Goal: Information Seeking & Learning: Learn about a topic

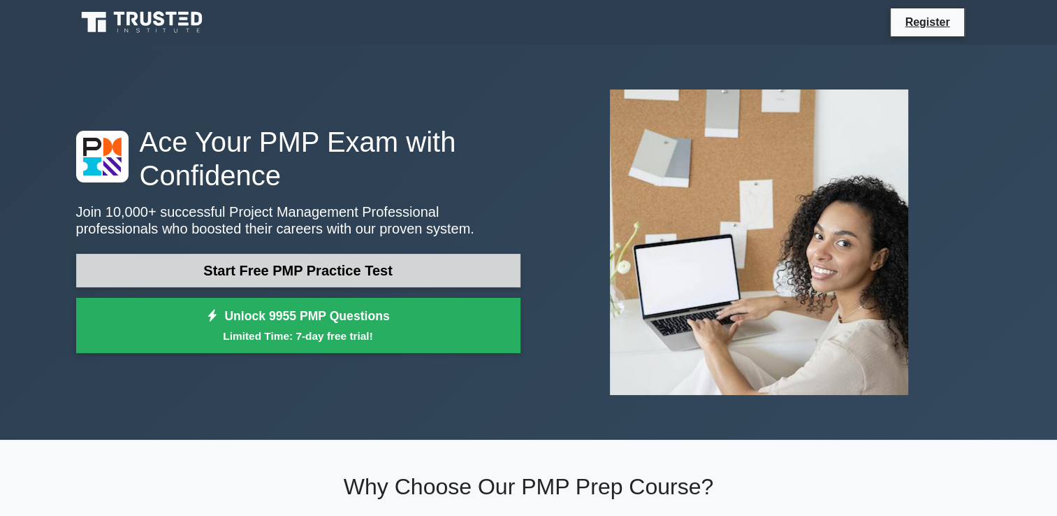
click at [366, 266] on link "Start Free PMP Practice Test" at bounding box center [298, 271] width 444 height 34
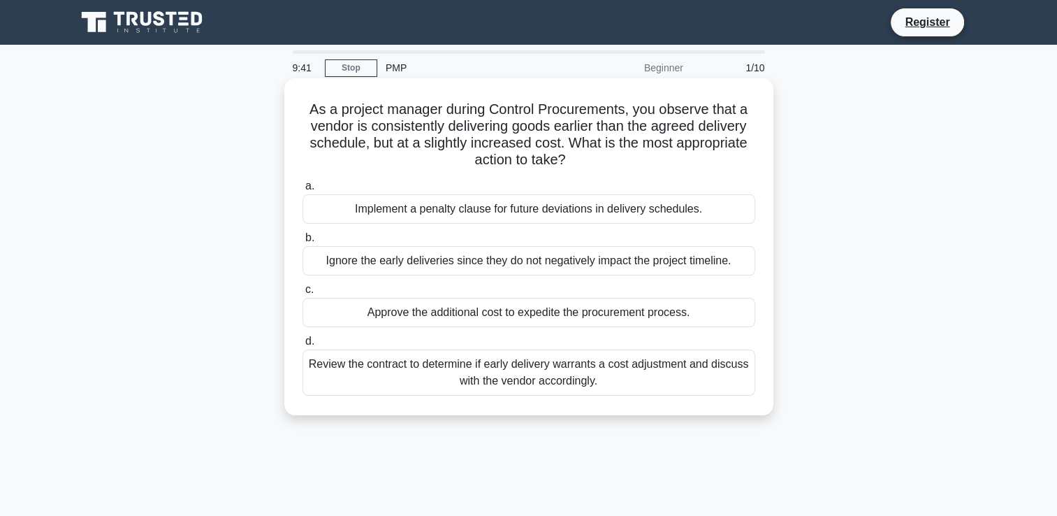
click at [438, 377] on div "Review the contract to determine if early delivery warrants a cost adjustment a…" at bounding box center [529, 372] width 453 height 46
click at [303, 346] on input "d. Review the contract to determine if early delivery warrants a cost adjustmen…" at bounding box center [303, 341] width 0 height 9
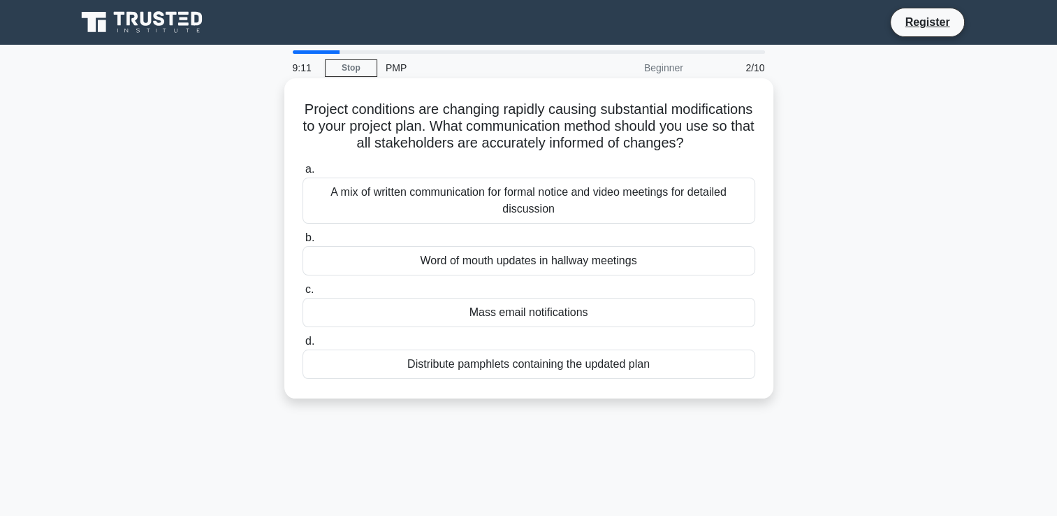
click at [688, 217] on div "A mix of written communication for formal notice and video meetings for detaile…" at bounding box center [529, 200] width 453 height 46
click at [303, 174] on input "a. A mix of written communication for formal notice and video meetings for deta…" at bounding box center [303, 169] width 0 height 9
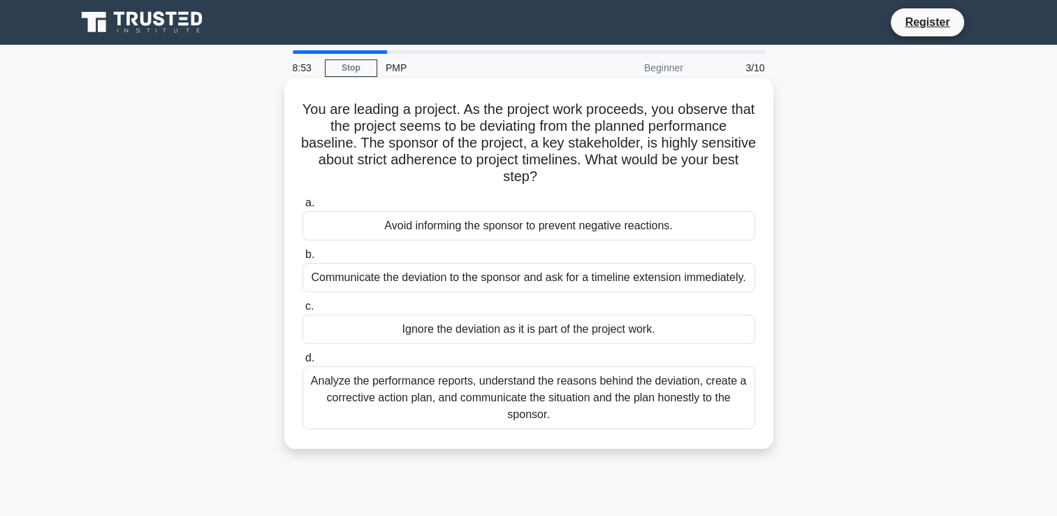
click at [562, 405] on div "Analyze the performance reports, understand the reasons behind the deviation, c…" at bounding box center [529, 397] width 453 height 63
click at [303, 363] on input "d. Analyze the performance reports, understand the reasons behind the deviation…" at bounding box center [303, 358] width 0 height 9
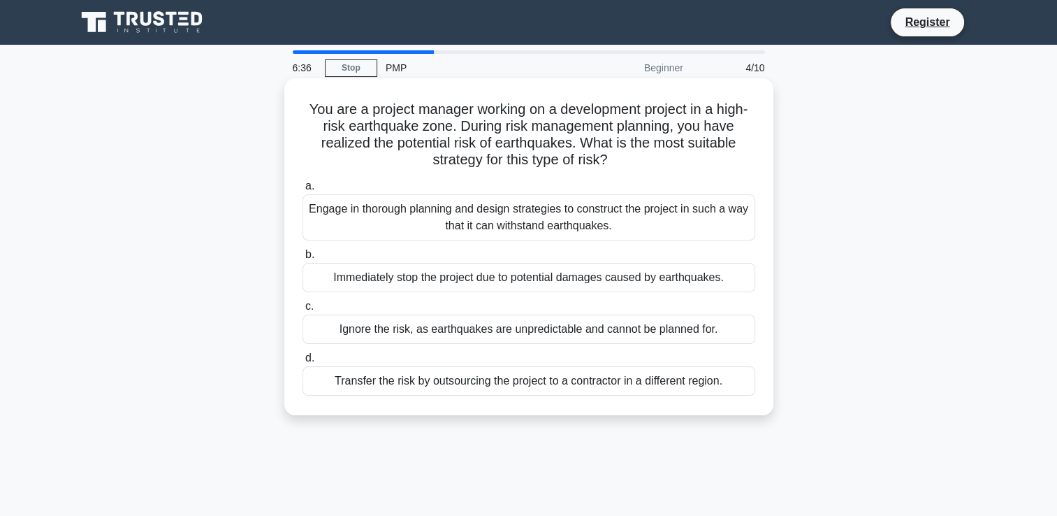
click at [704, 214] on div "Engage in thorough planning and design strategies to construct the project in s…" at bounding box center [529, 217] width 453 height 46
click at [303, 191] on input "a. Engage in thorough planning and design strategies to construct the project i…" at bounding box center [303, 186] width 0 height 9
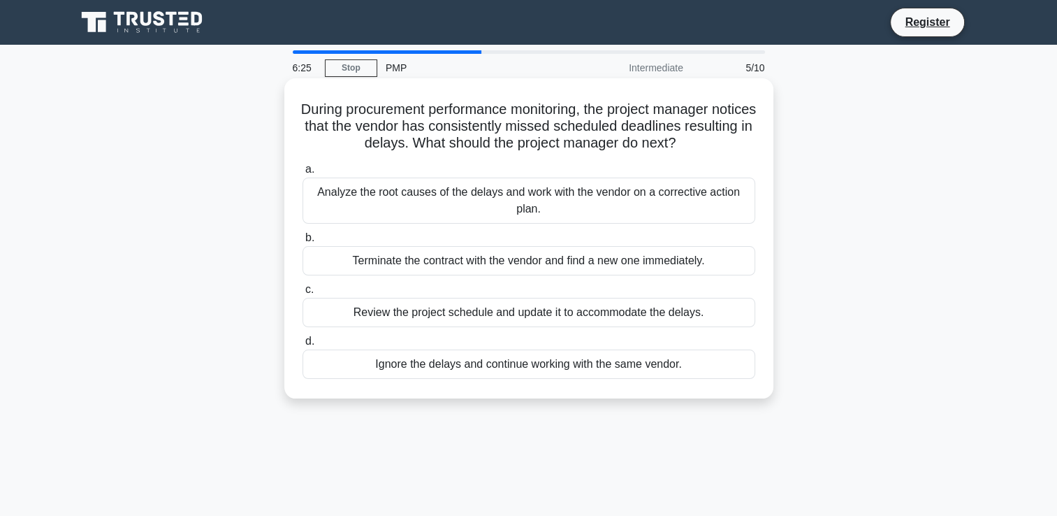
click at [662, 194] on div "Analyze the root causes of the delays and work with the vendor on a corrective …" at bounding box center [529, 200] width 453 height 46
click at [303, 174] on input "a. Analyze the root causes of the delays and work with the vendor on a correcti…" at bounding box center [303, 169] width 0 height 9
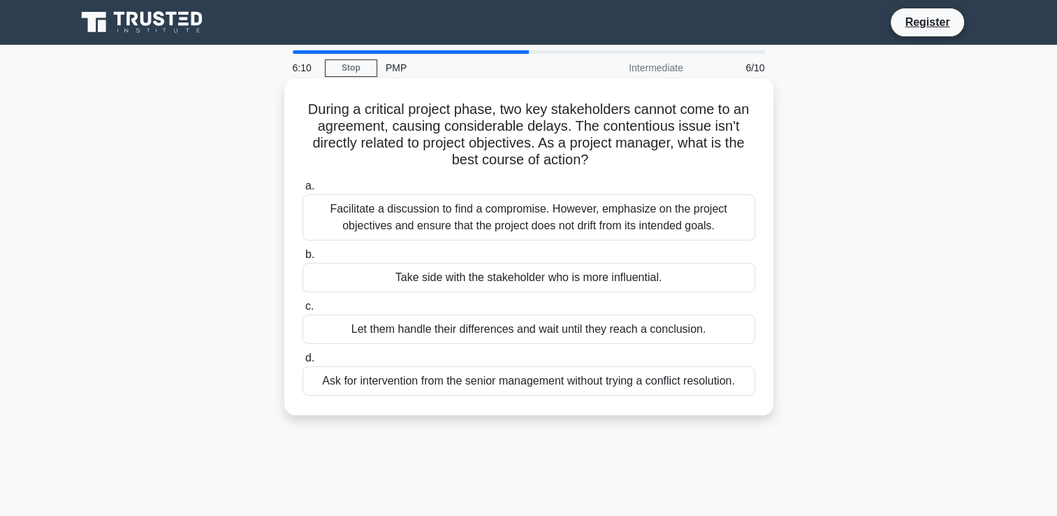
click at [628, 196] on div "Facilitate a discussion to find a compromise. However, emphasize on the project…" at bounding box center [529, 217] width 453 height 46
click at [303, 191] on input "a. Facilitate a discussion to find a compromise. However, emphasize on the proj…" at bounding box center [303, 186] width 0 height 9
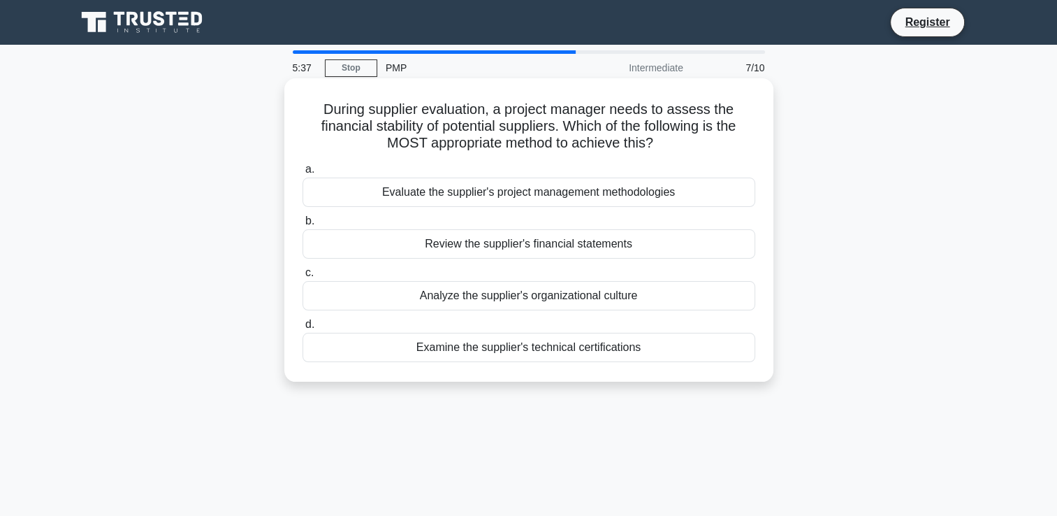
click at [547, 250] on div "Review the supplier's financial statements" at bounding box center [529, 243] width 453 height 29
click at [303, 226] on input "b. Review the supplier's financial statements" at bounding box center [303, 221] width 0 height 9
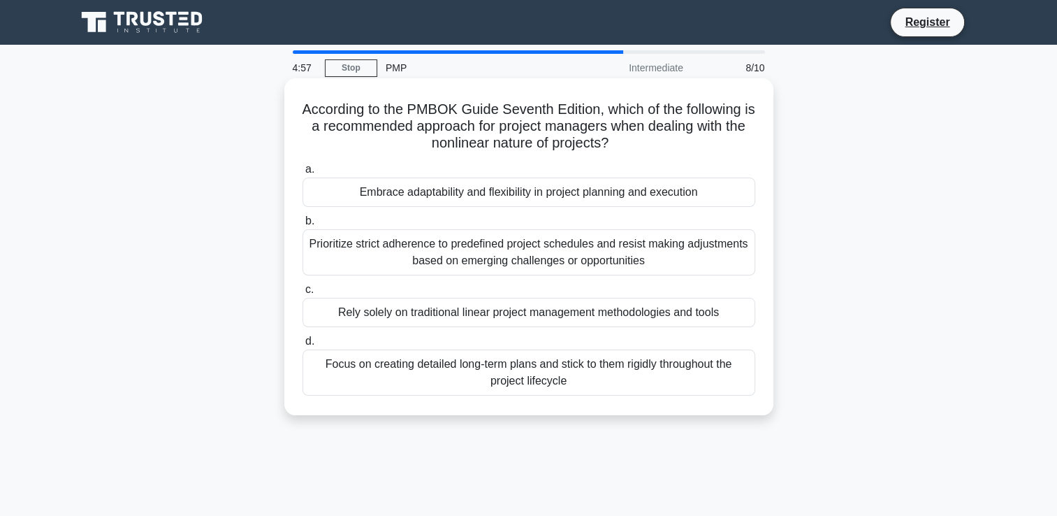
click at [560, 203] on div "Embrace adaptability and flexibility in project planning and execution" at bounding box center [529, 191] width 453 height 29
click at [303, 174] on input "a. Embrace adaptability and flexibility in project planning and execution" at bounding box center [303, 169] width 0 height 9
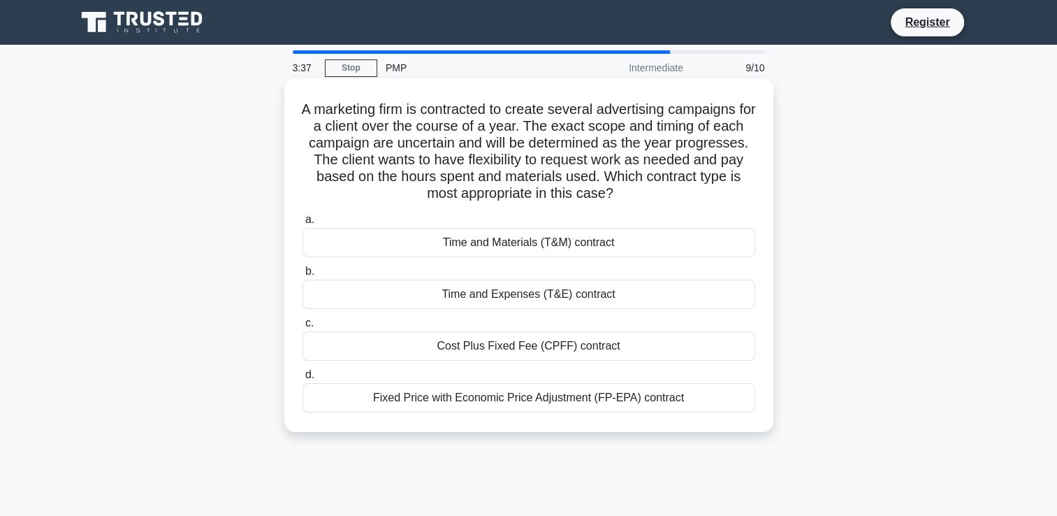
click at [507, 393] on div "Fixed Price with Economic Price Adjustment (FP-EPA) contract" at bounding box center [529, 397] width 453 height 29
click at [303, 379] on input "d. Fixed Price with Economic Price Adjustment (FP-EPA) contract" at bounding box center [303, 374] width 0 height 9
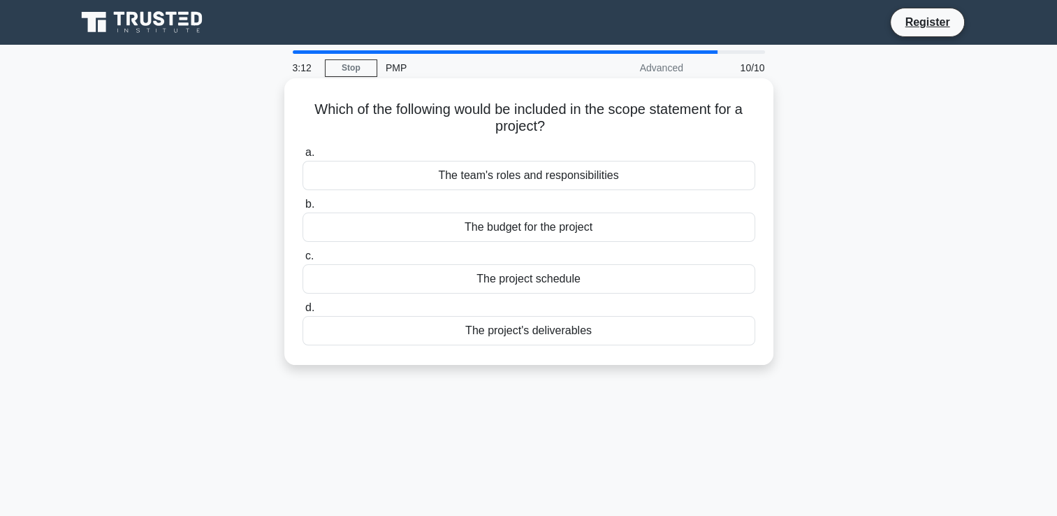
click at [547, 331] on div "The project's deliverables" at bounding box center [529, 330] width 453 height 29
click at [303, 312] on input "d. The project's deliverables" at bounding box center [303, 307] width 0 height 9
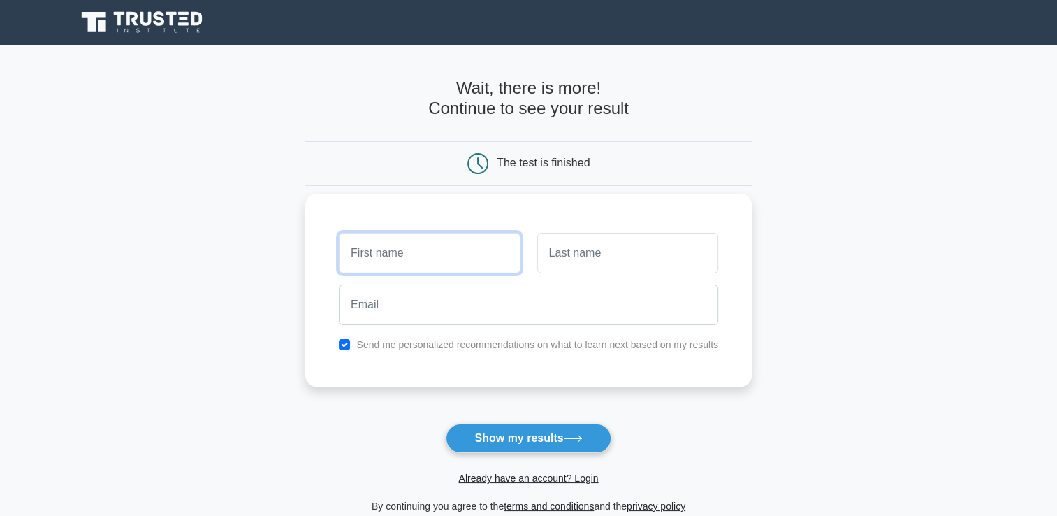
click at [452, 266] on input "text" at bounding box center [429, 253] width 181 height 41
type input "Viswanathan"
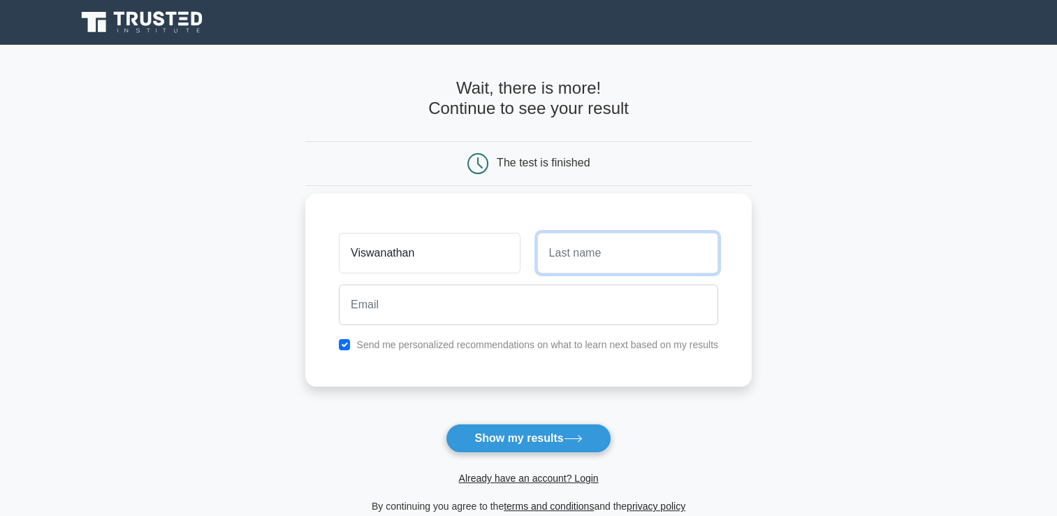
type input "Padmanaban"
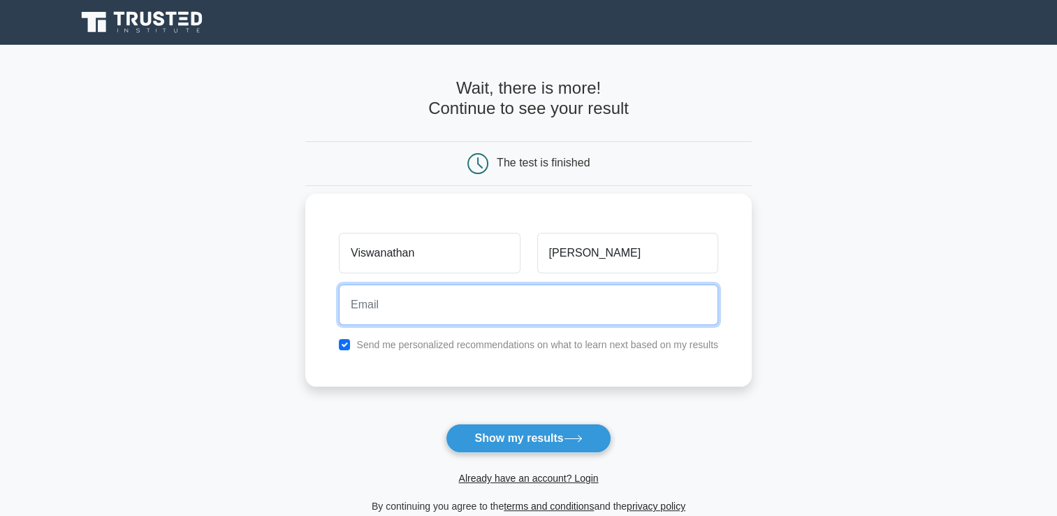
type input "viswanathan.tholanur@gmail.com"
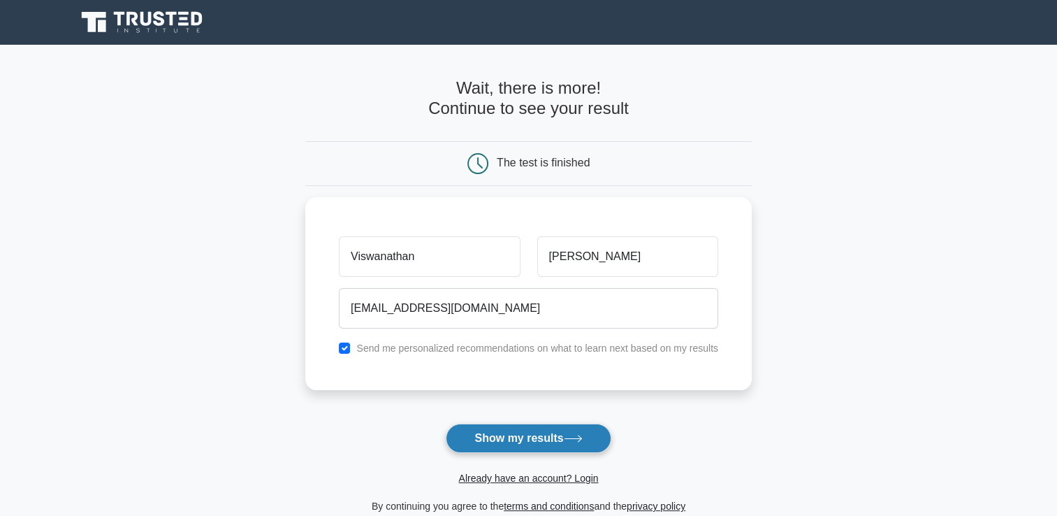
click at [507, 443] on button "Show my results" at bounding box center [528, 437] width 165 height 29
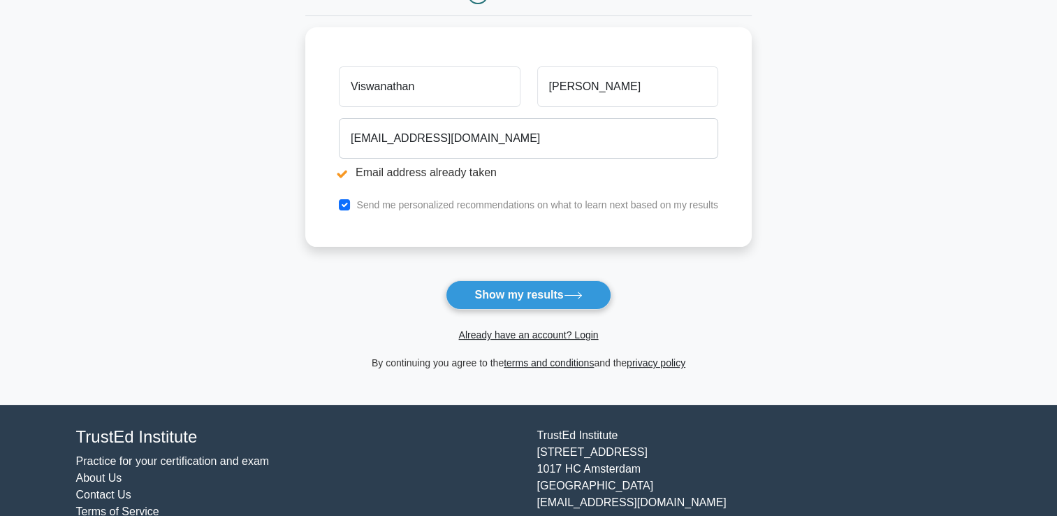
scroll to position [227, 0]
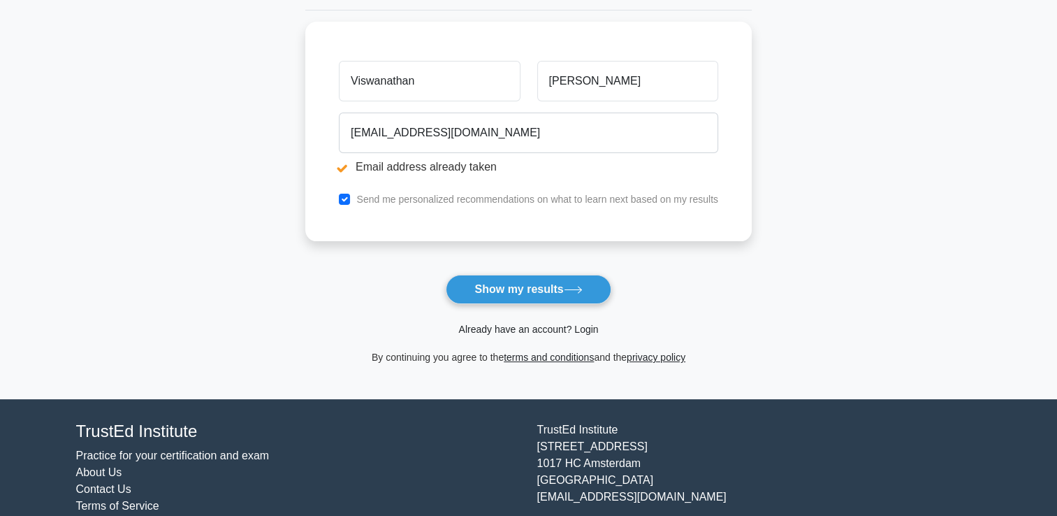
click at [558, 326] on link "Already have an account? Login" at bounding box center [528, 329] width 140 height 11
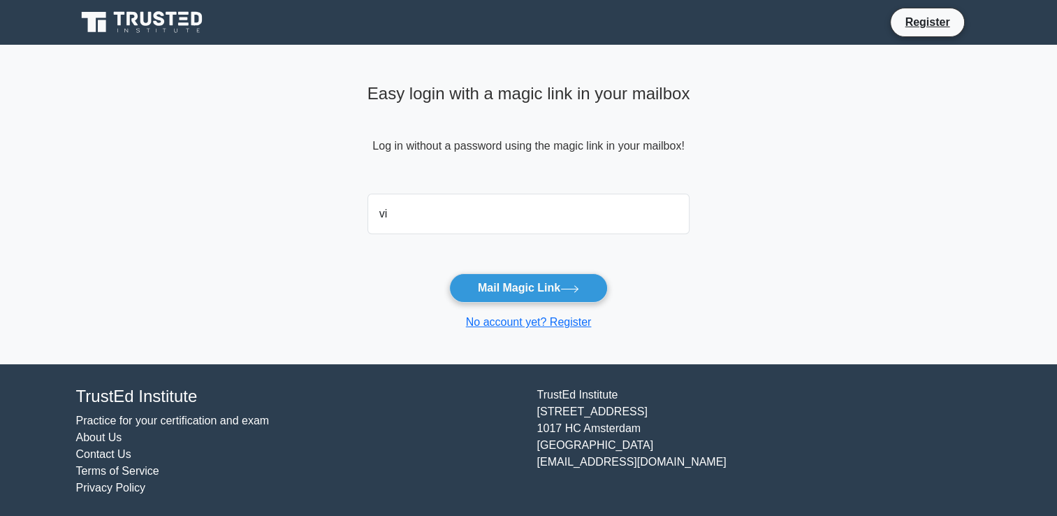
type input "[EMAIL_ADDRESS][DOMAIN_NAME]"
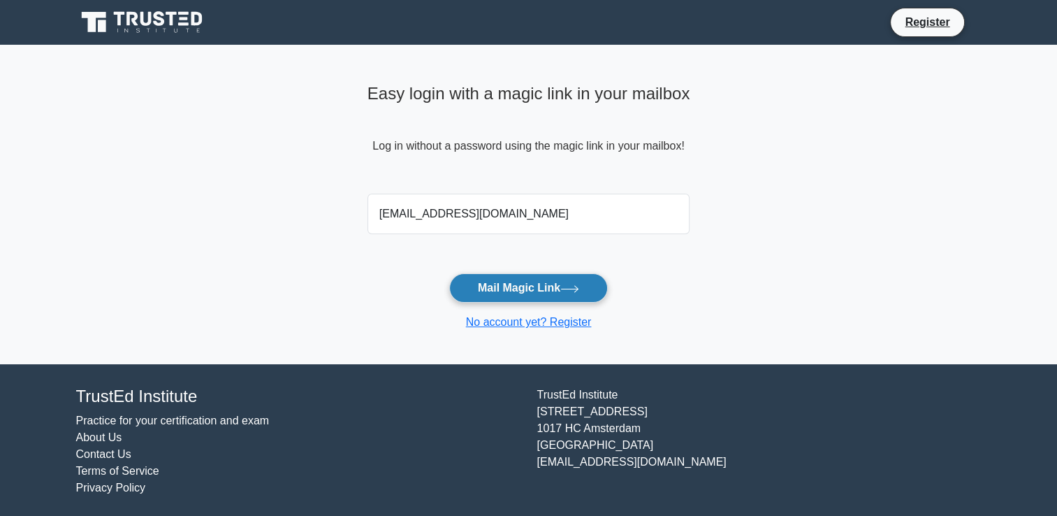
click at [526, 291] on button "Mail Magic Link" at bounding box center [528, 287] width 159 height 29
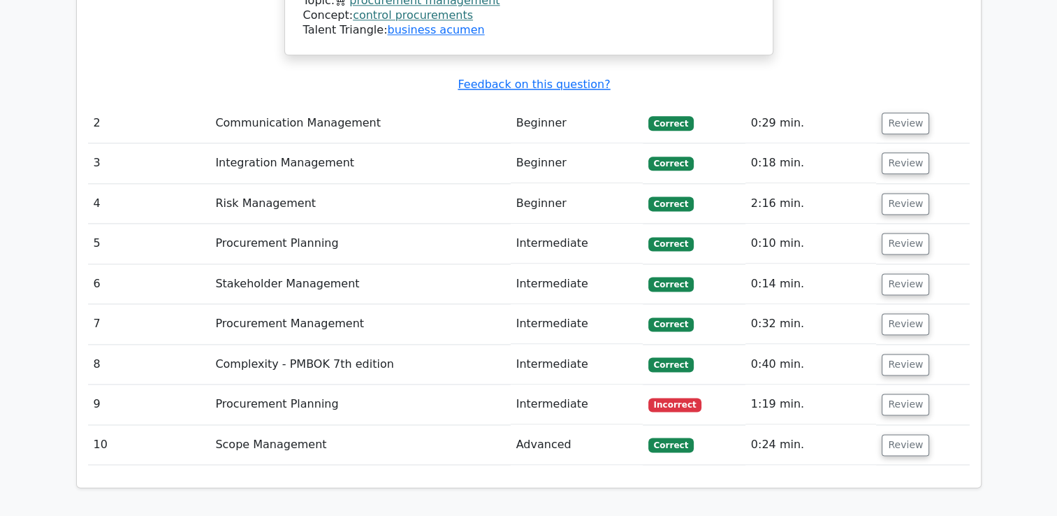
scroll to position [1775, 0]
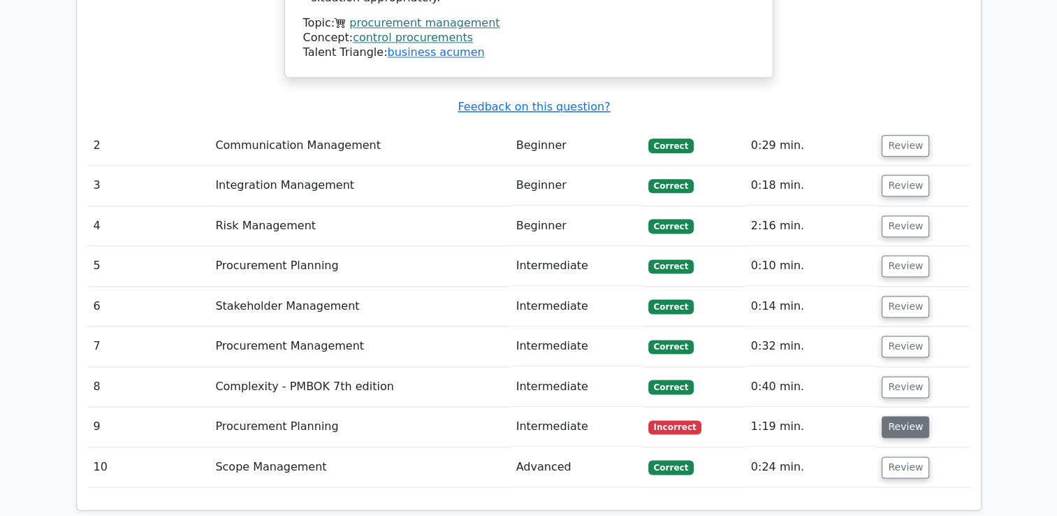
click at [908, 416] on button "Review" at bounding box center [906, 427] width 48 height 22
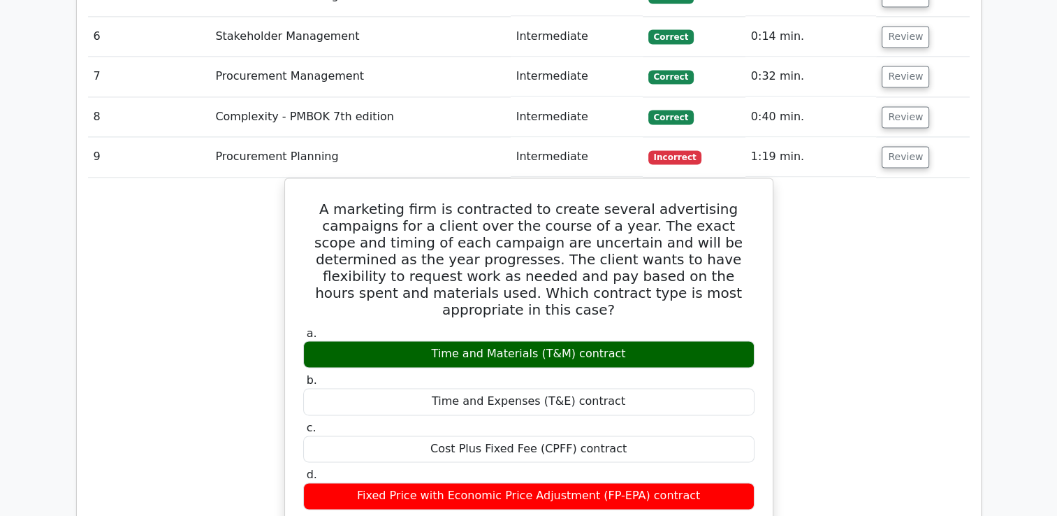
scroll to position [2043, 0]
